Goal: Transaction & Acquisition: Purchase product/service

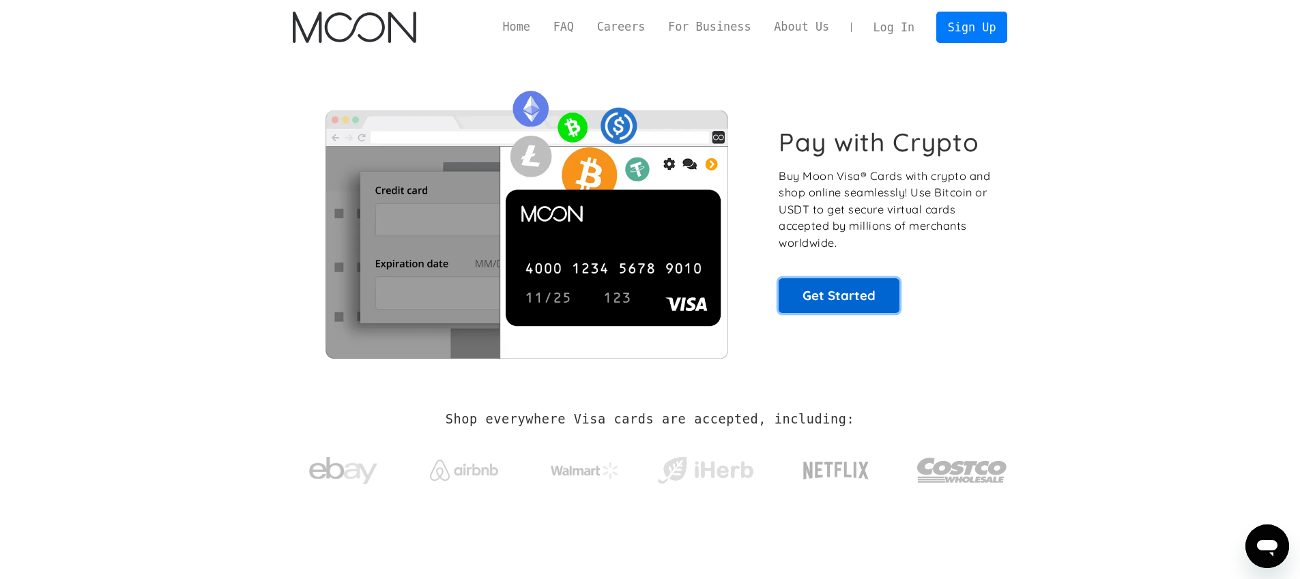
click at [832, 292] on link "Get Started" at bounding box center [838, 295] width 121 height 34
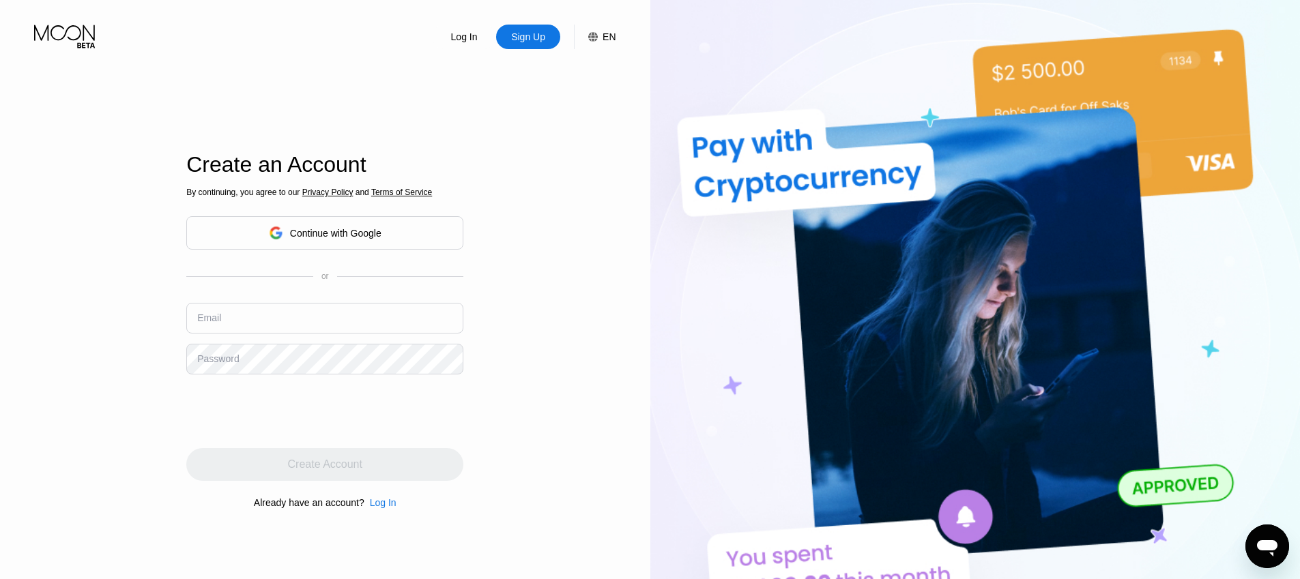
click at [419, 233] on div "Continue with Google" at bounding box center [324, 232] width 277 height 33
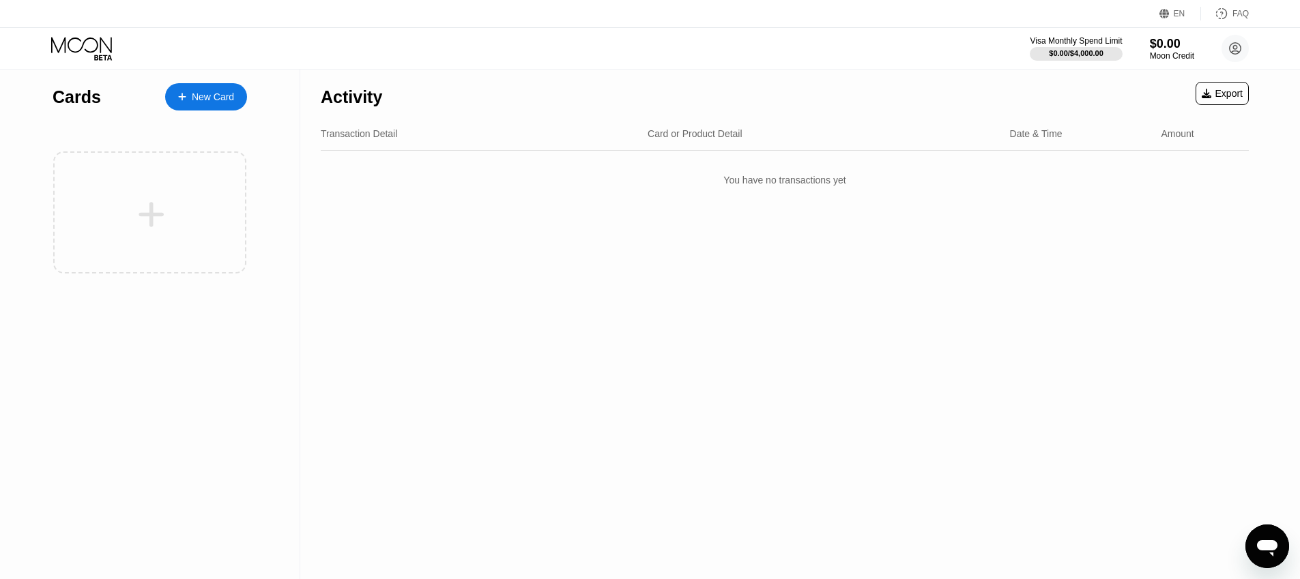
click at [208, 101] on div "New Card" at bounding box center [213, 97] width 42 height 12
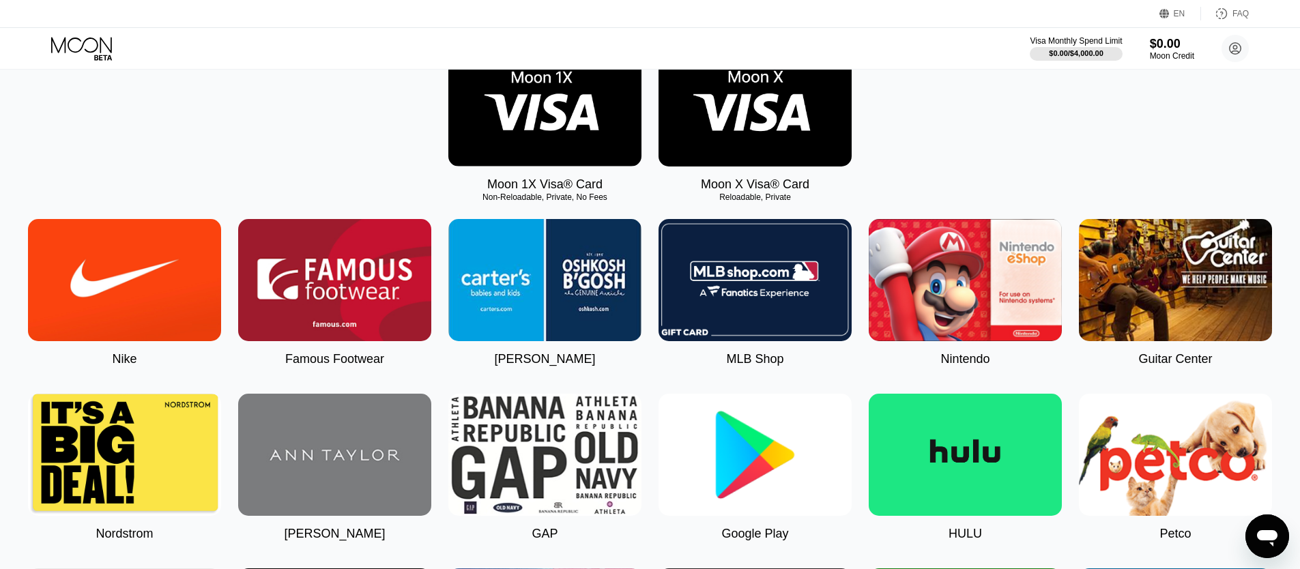
scroll to position [261, 0]
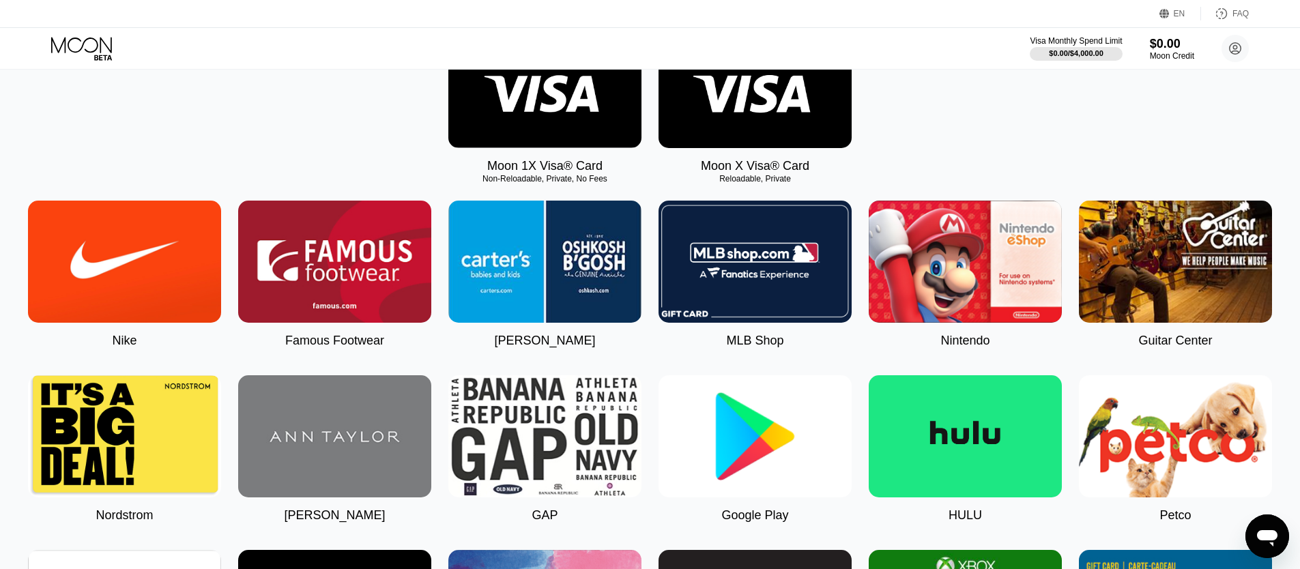
click at [498, 99] on img at bounding box center [544, 87] width 193 height 122
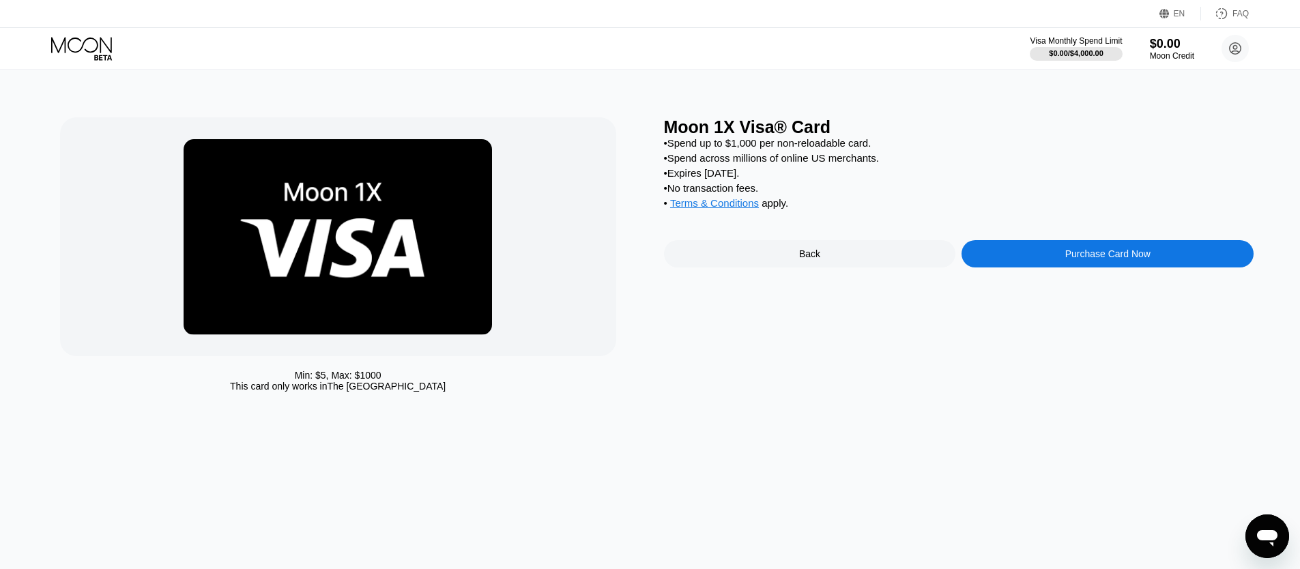
click at [1104, 257] on div "Purchase Card Now" at bounding box center [1107, 253] width 85 height 11
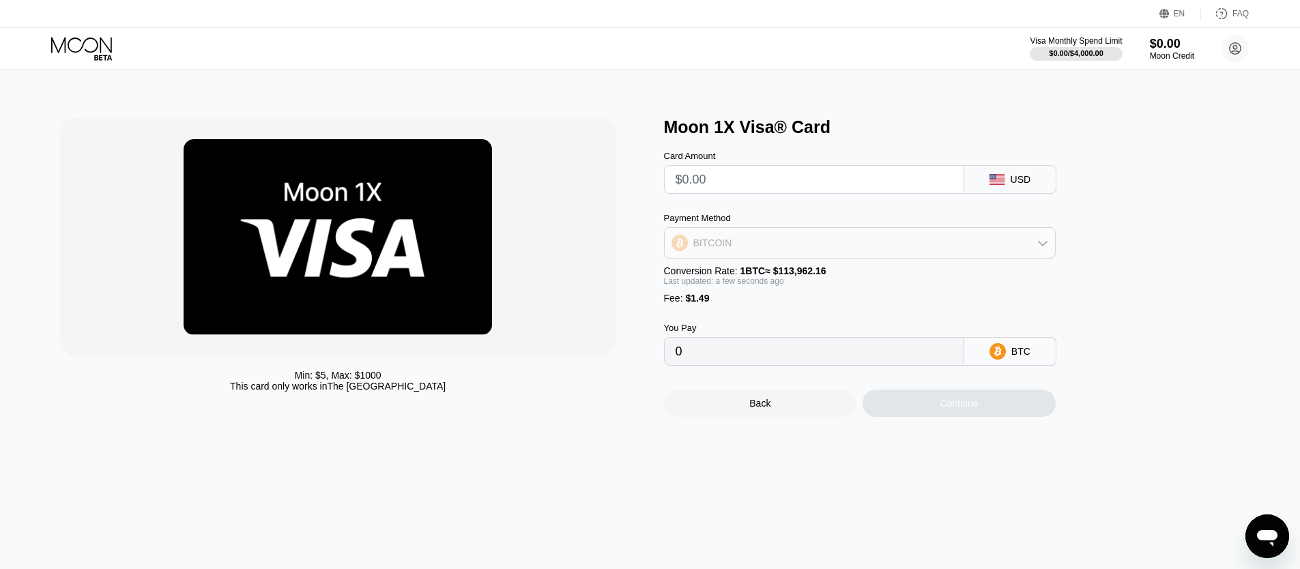
click at [837, 239] on div "BITCOIN" at bounding box center [860, 242] width 390 height 27
click at [790, 310] on div "USDT on TRON" at bounding box center [867, 310] width 353 height 11
type input "0.00"
click at [1017, 355] on div "USDT TRC-20" at bounding box center [1019, 351] width 57 height 22
click at [896, 351] on input "0.00" at bounding box center [813, 351] width 277 height 27
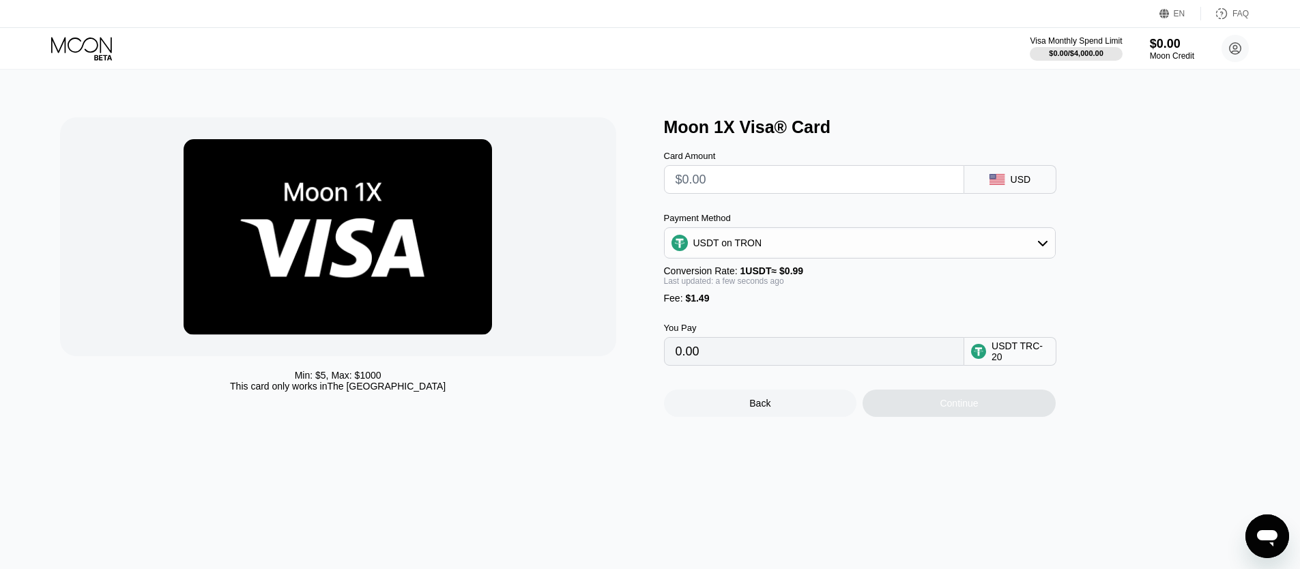
click at [718, 174] on input "text" at bounding box center [813, 179] width 277 height 27
type input "$1"
type input "2.52"
type input "$10"
type input "11.61"
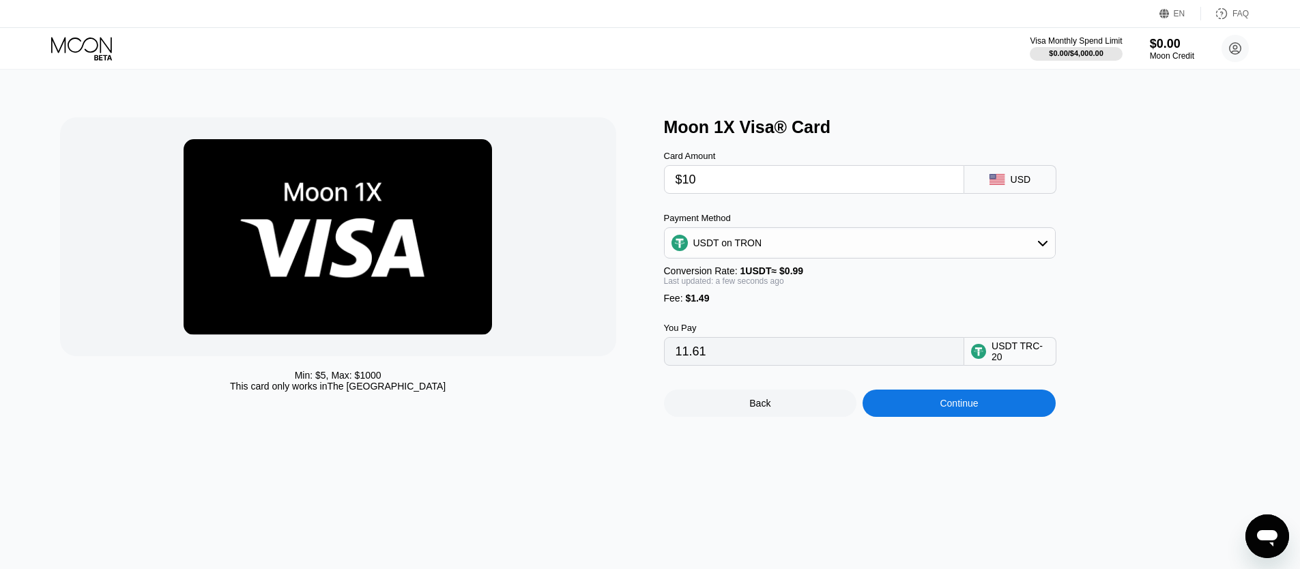
type input "$100"
type input "102.52"
type input "$1000"
type input "1011.61"
type input "$100"
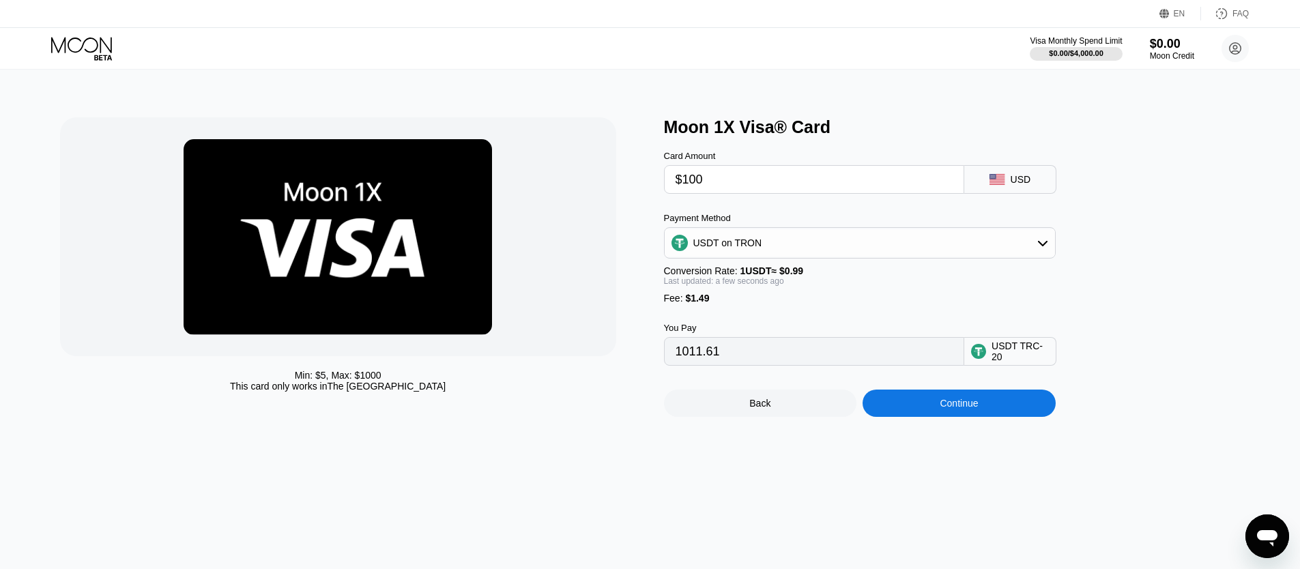
type input "102.52"
type input "$100"
click at [974, 409] on div "Continue" at bounding box center [959, 403] width 38 height 11
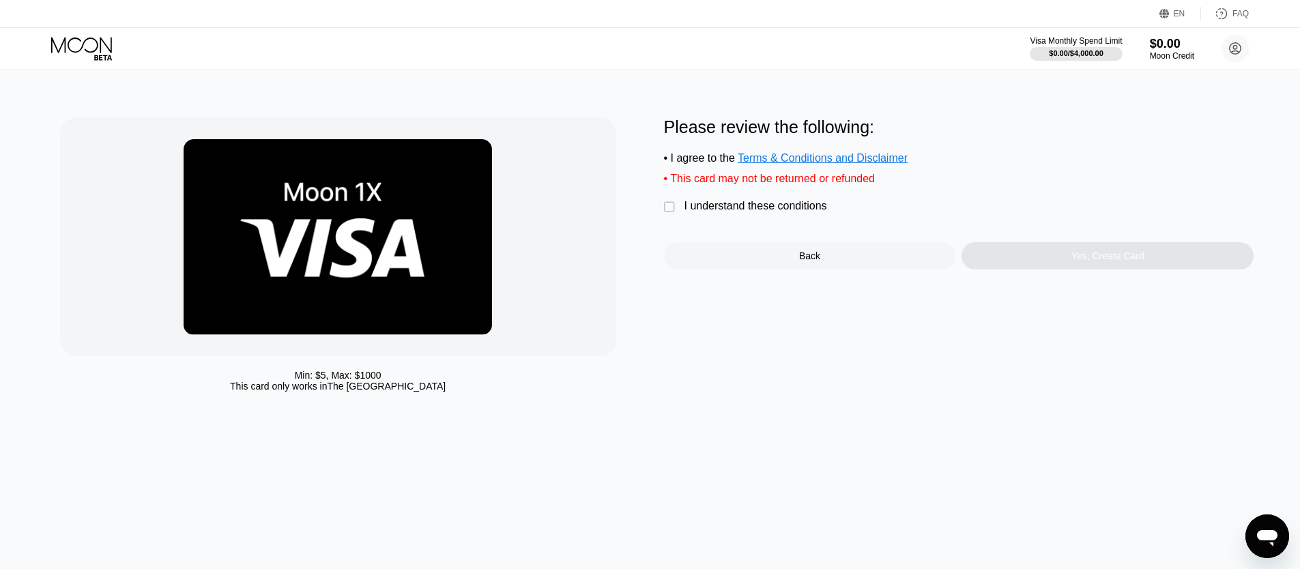
click at [761, 197] on div "Please review the following: • I agree to the Terms & Conditions and Disclaimer…" at bounding box center [959, 193] width 590 height 152
click at [766, 203] on div "I understand these conditions" at bounding box center [755, 206] width 143 height 12
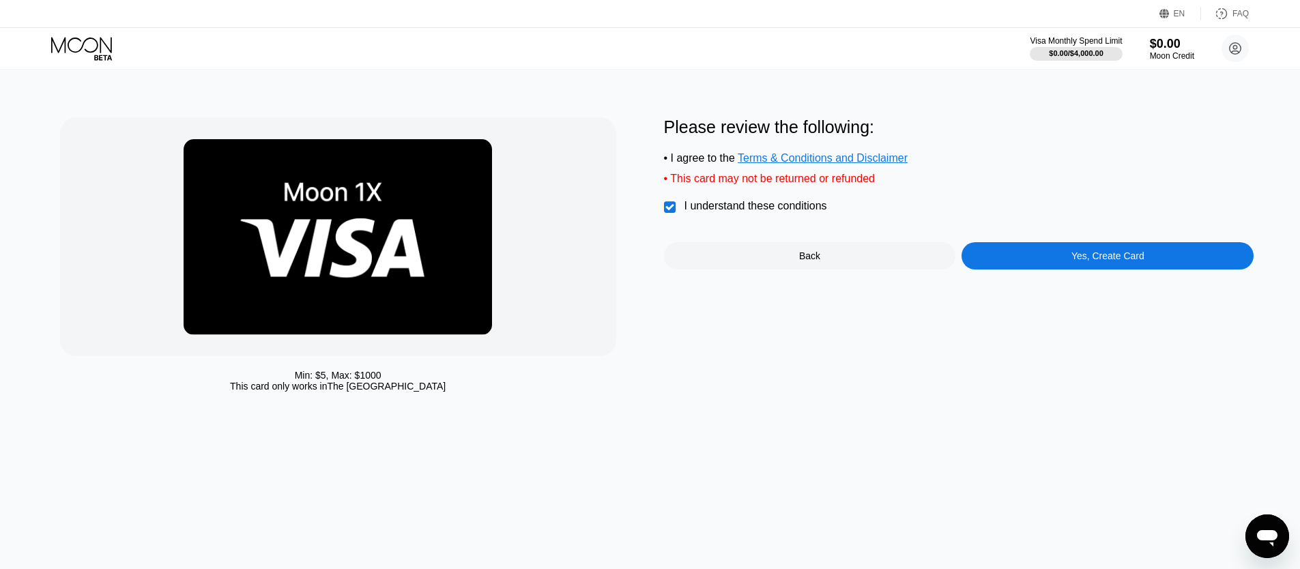
click at [1049, 263] on div "Yes, Create Card" at bounding box center [1107, 255] width 292 height 27
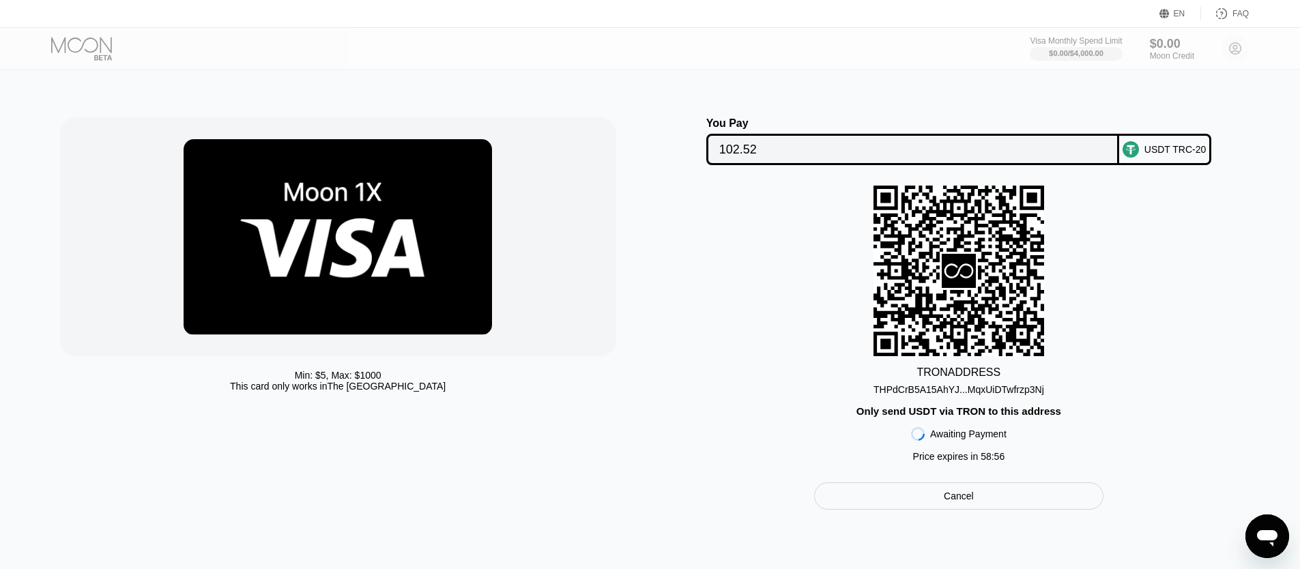
click at [975, 497] on div "Cancel" at bounding box center [958, 495] width 289 height 27
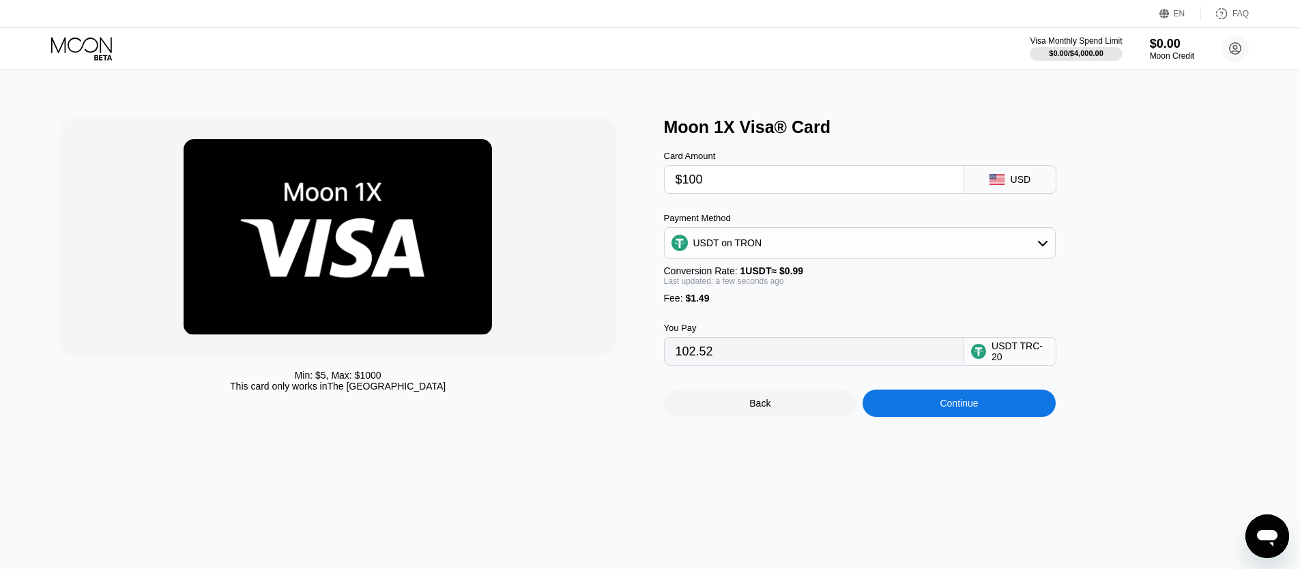
click at [72, 39] on icon at bounding box center [82, 49] width 63 height 24
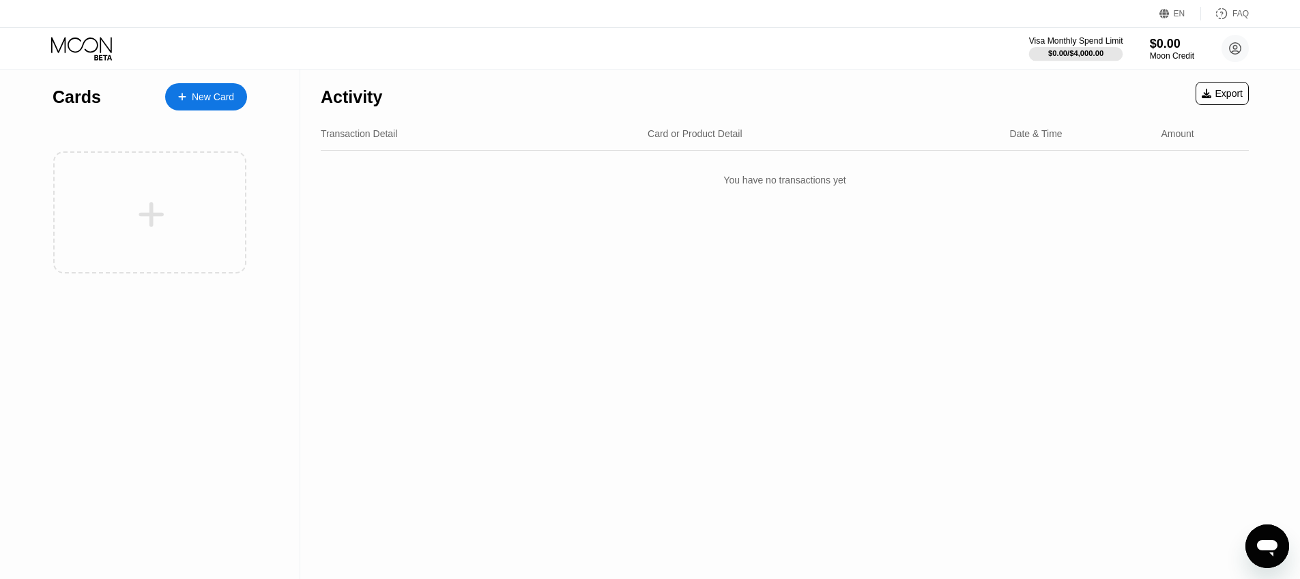
click at [1079, 50] on div "$0.00 / $4,000.00" at bounding box center [1075, 53] width 55 height 8
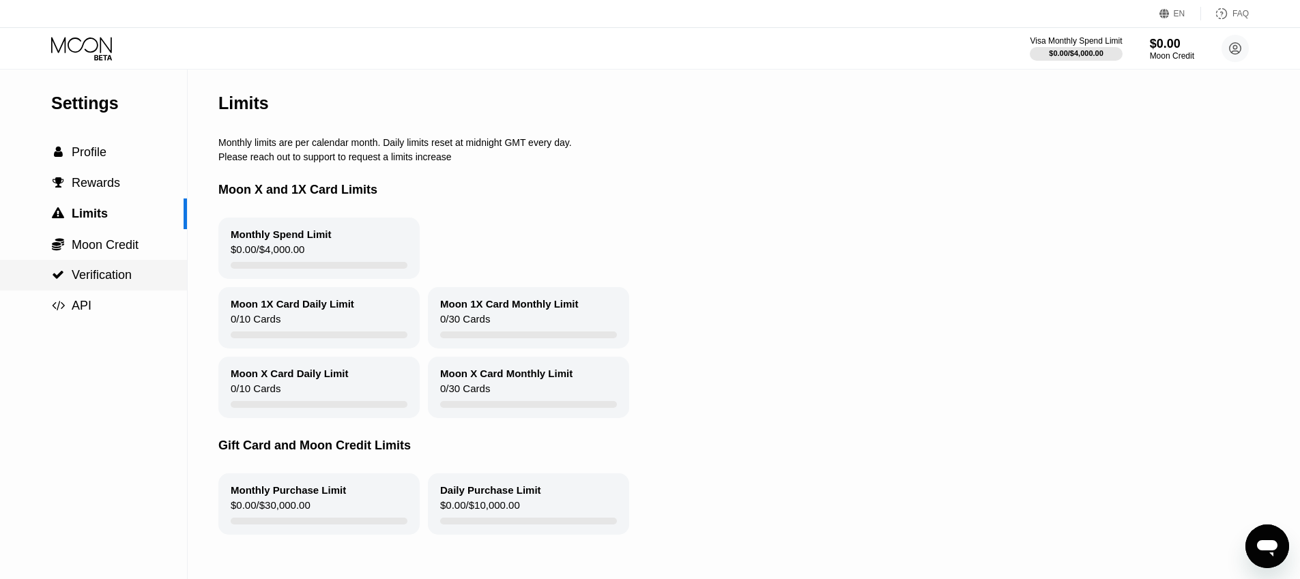
click at [90, 280] on span "Verification" at bounding box center [102, 275] width 60 height 14
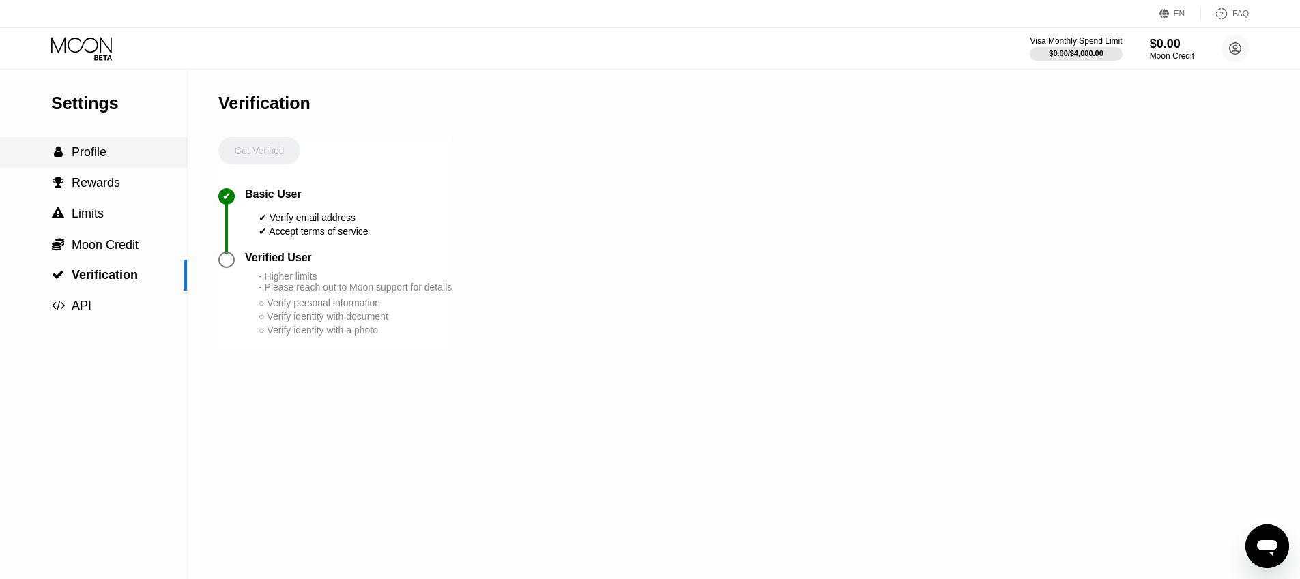
click at [96, 153] on span "Profile" at bounding box center [89, 152] width 35 height 14
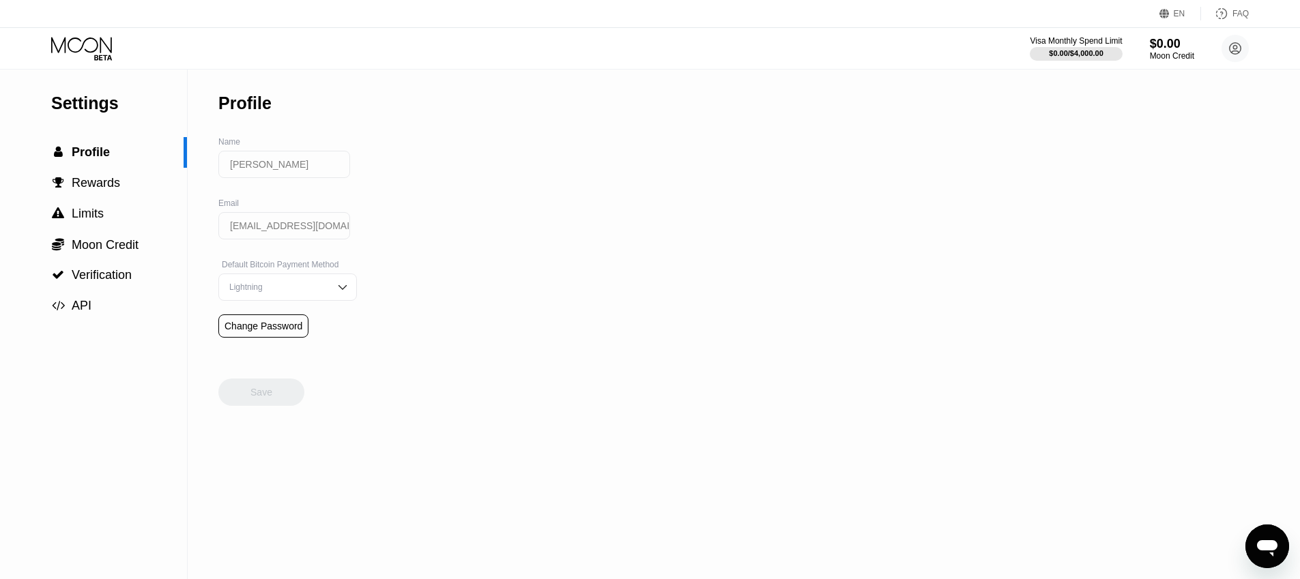
click at [103, 44] on icon at bounding box center [82, 49] width 63 height 24
